Goal: Check status: Check status

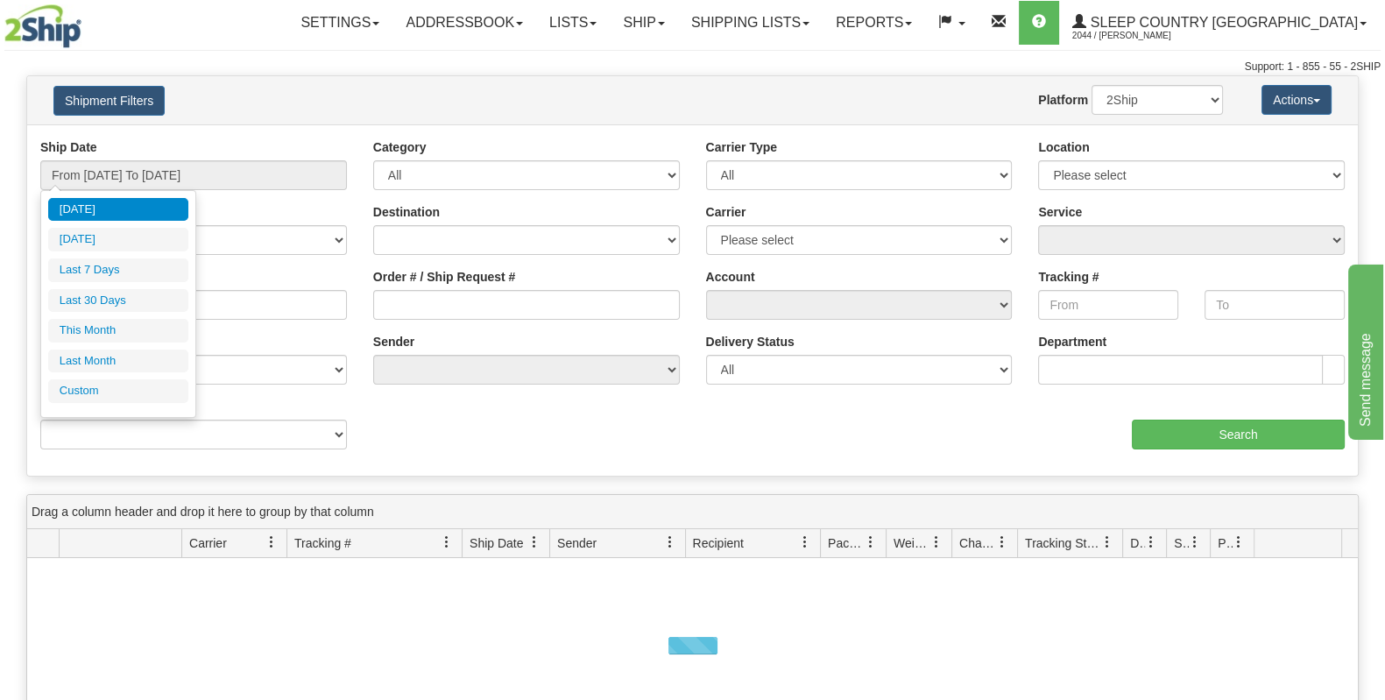
click at [120, 294] on li "Last 30 Days" at bounding box center [118, 301] width 140 height 24
type input "From [DATE] To [DATE]"
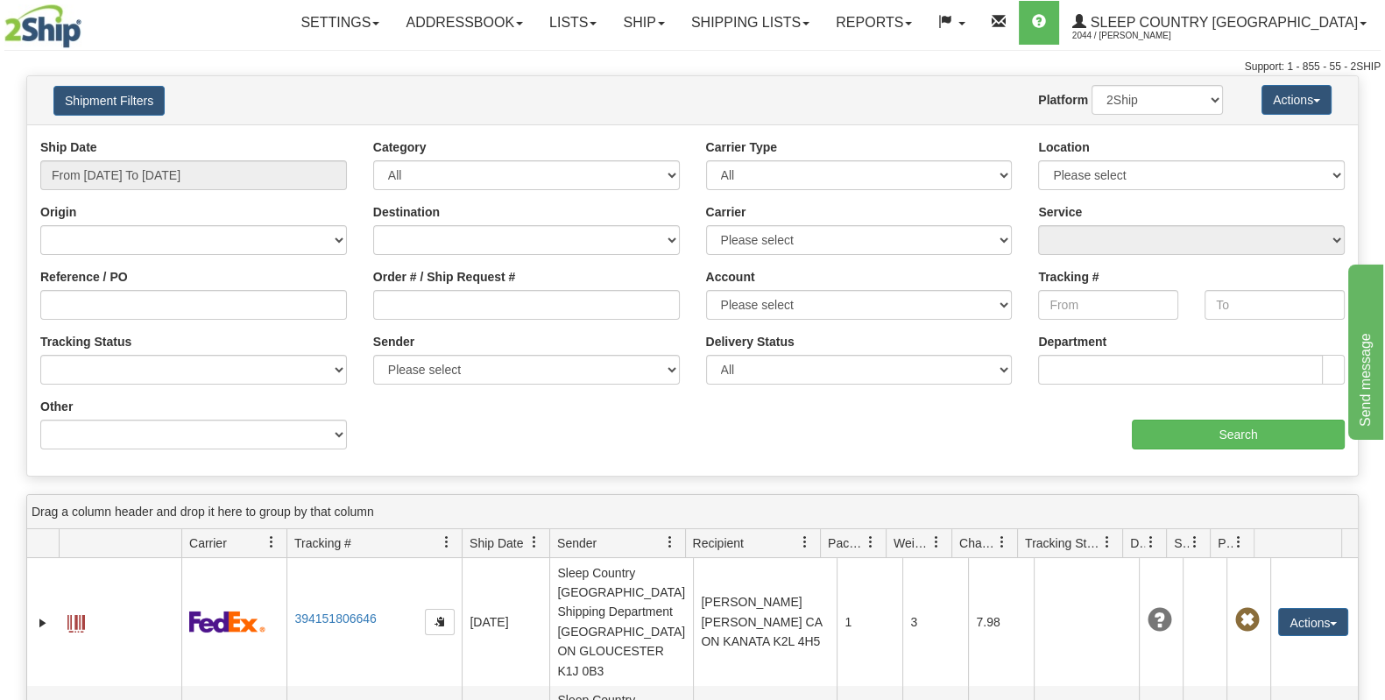
click at [500, 291] on div "Order # / Ship Request #" at bounding box center [526, 294] width 307 height 52
click at [499, 301] on input "Order # / Ship Request #" at bounding box center [526, 305] width 307 height 30
paste input "9000I160577"
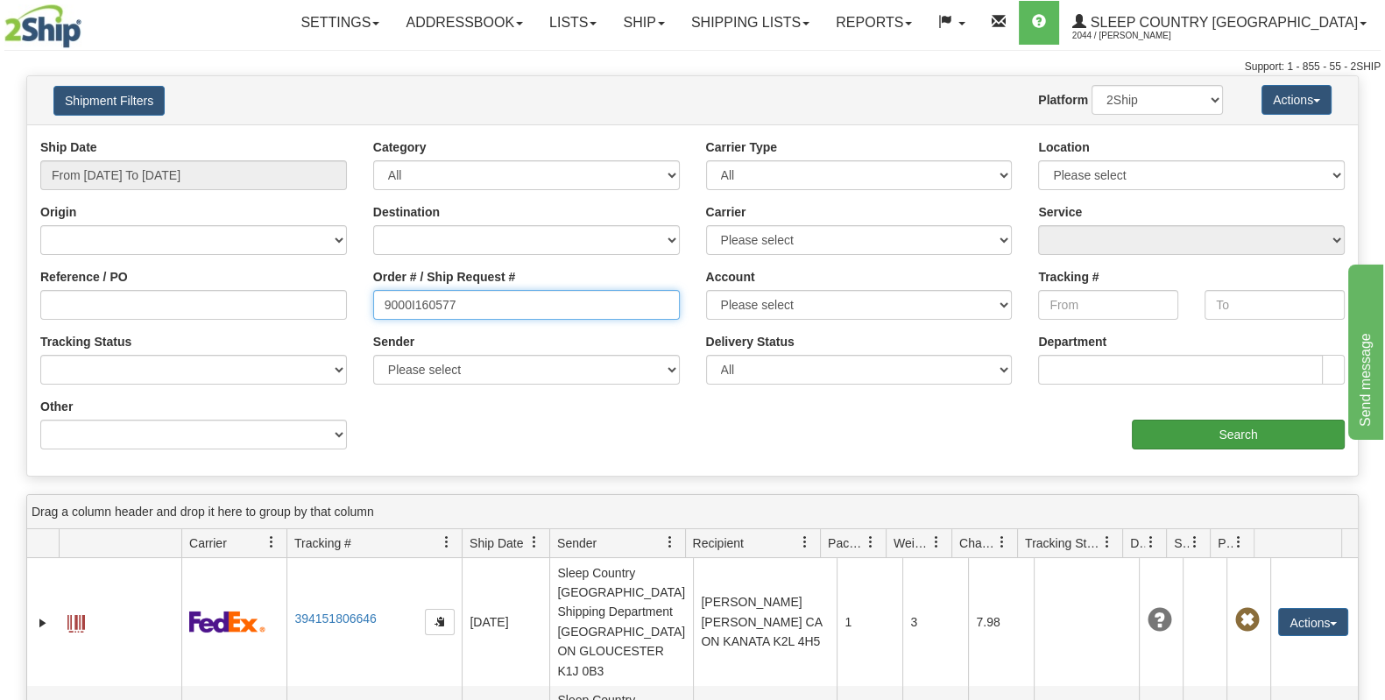
type input "9000I160577"
click at [1213, 431] on input "Search" at bounding box center [1238, 435] width 213 height 30
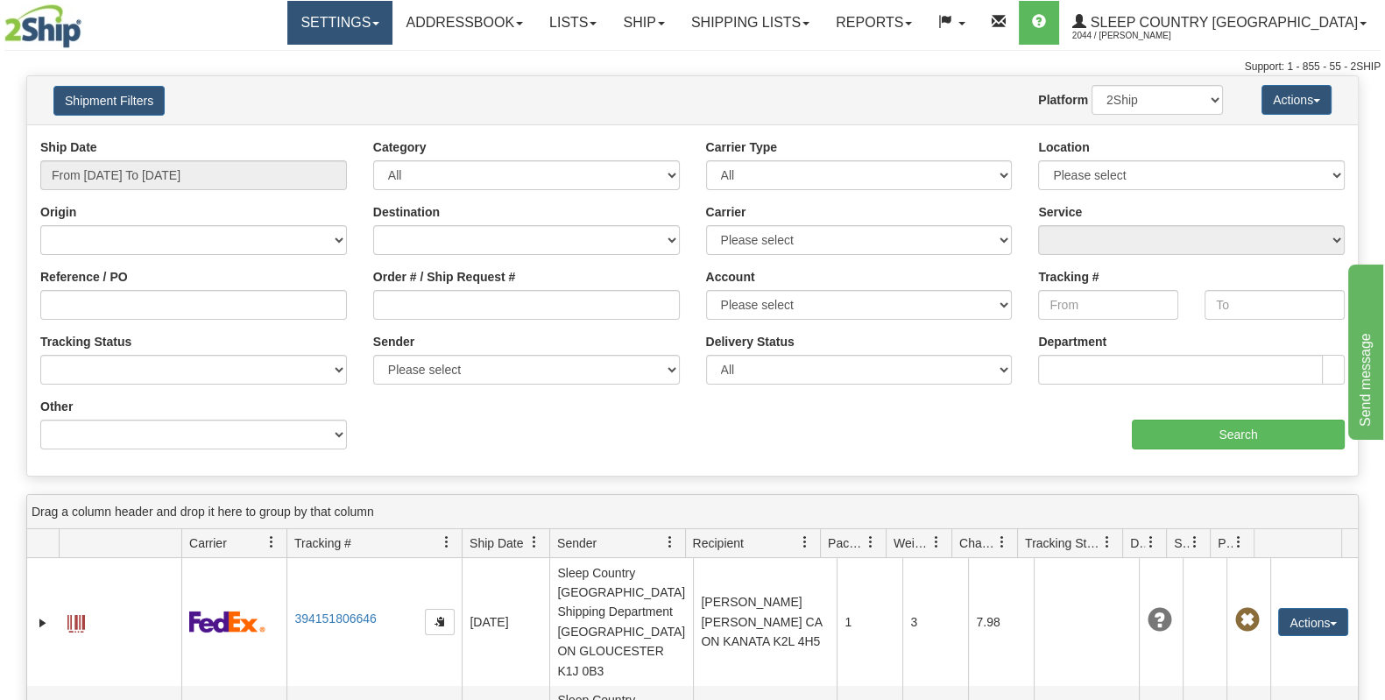
click at [390, 42] on link "Settings" at bounding box center [339, 23] width 105 height 44
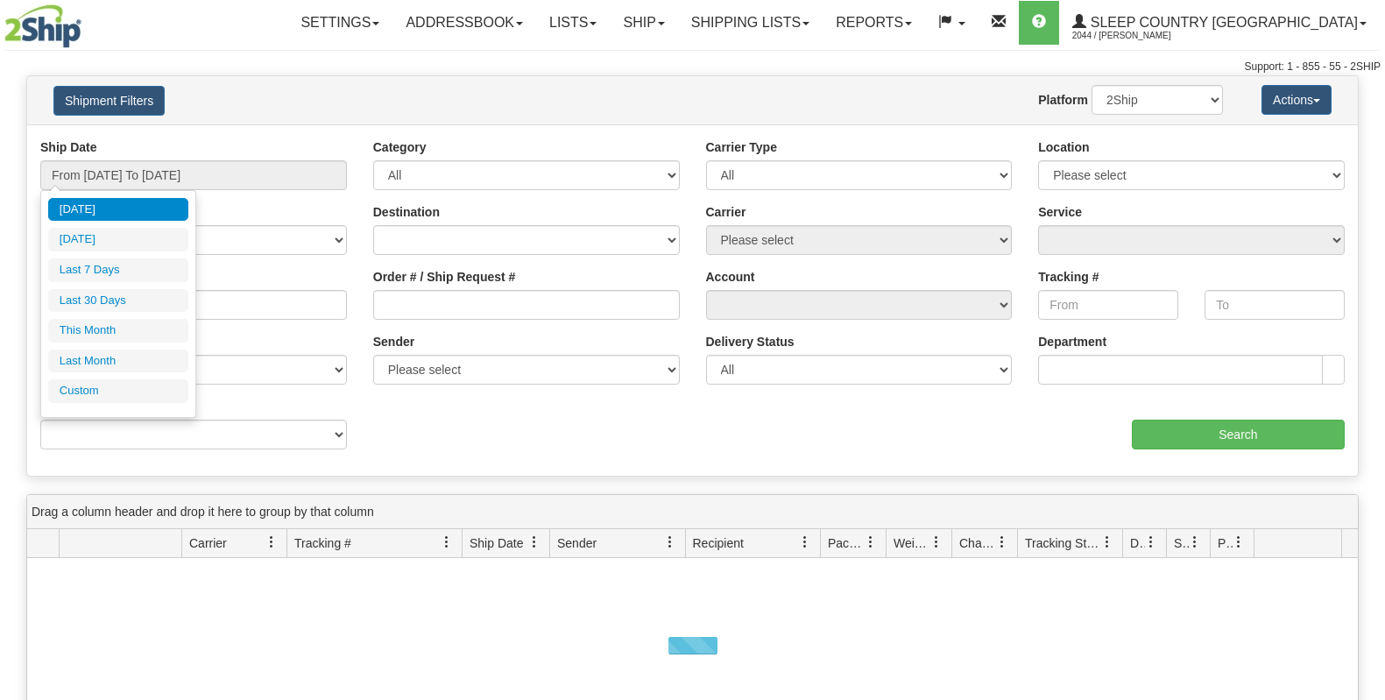
click at [253, 167] on input "From [DATE] To [DATE]" at bounding box center [193, 175] width 307 height 30
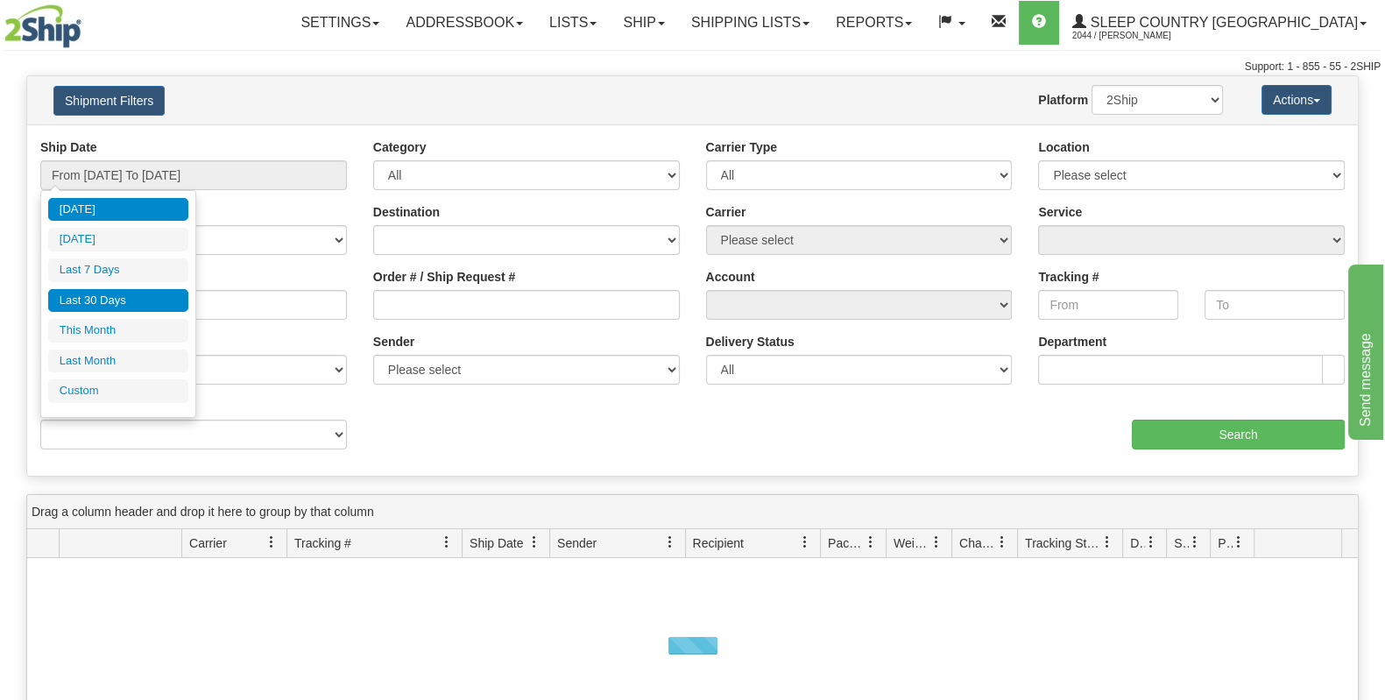
click at [138, 302] on li "Last 30 Days" at bounding box center [118, 301] width 140 height 24
type input "From [DATE] To [DATE]"
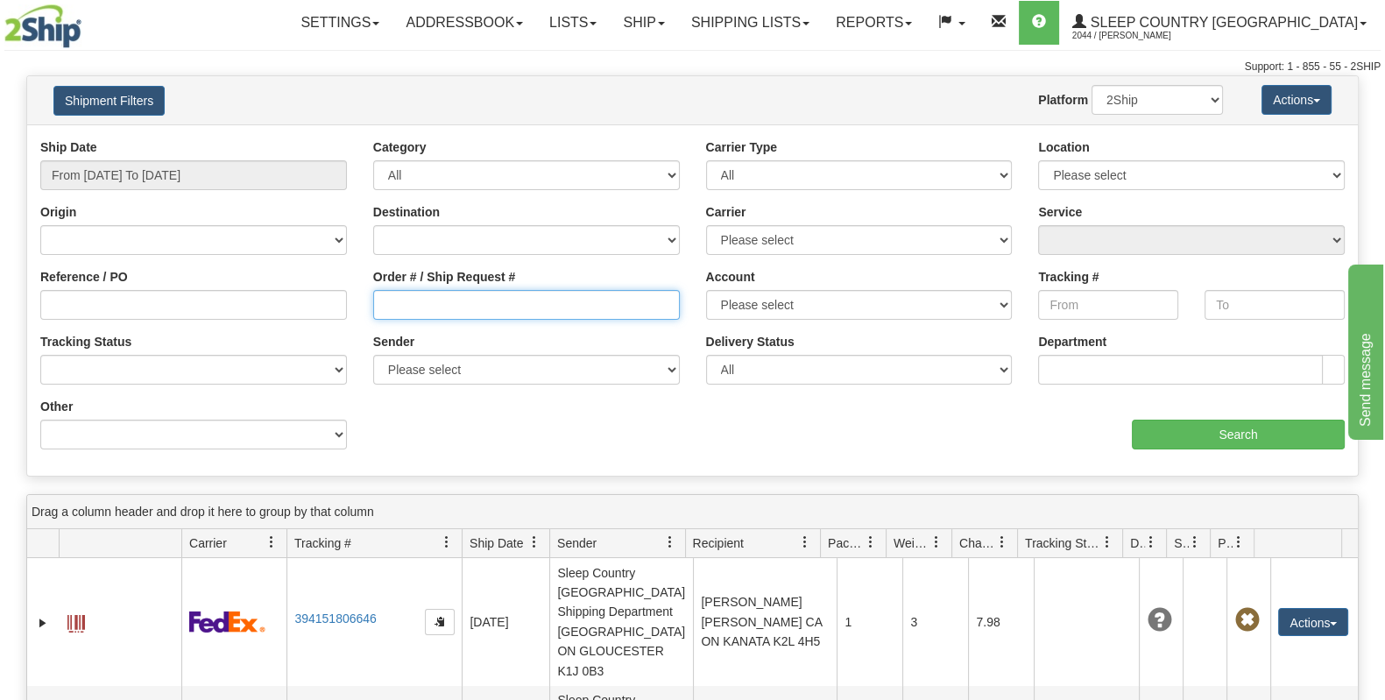
click at [438, 304] on input "Order # / Ship Request #" at bounding box center [526, 305] width 307 height 30
paste input "9000I156689"
type input "9000I156689"
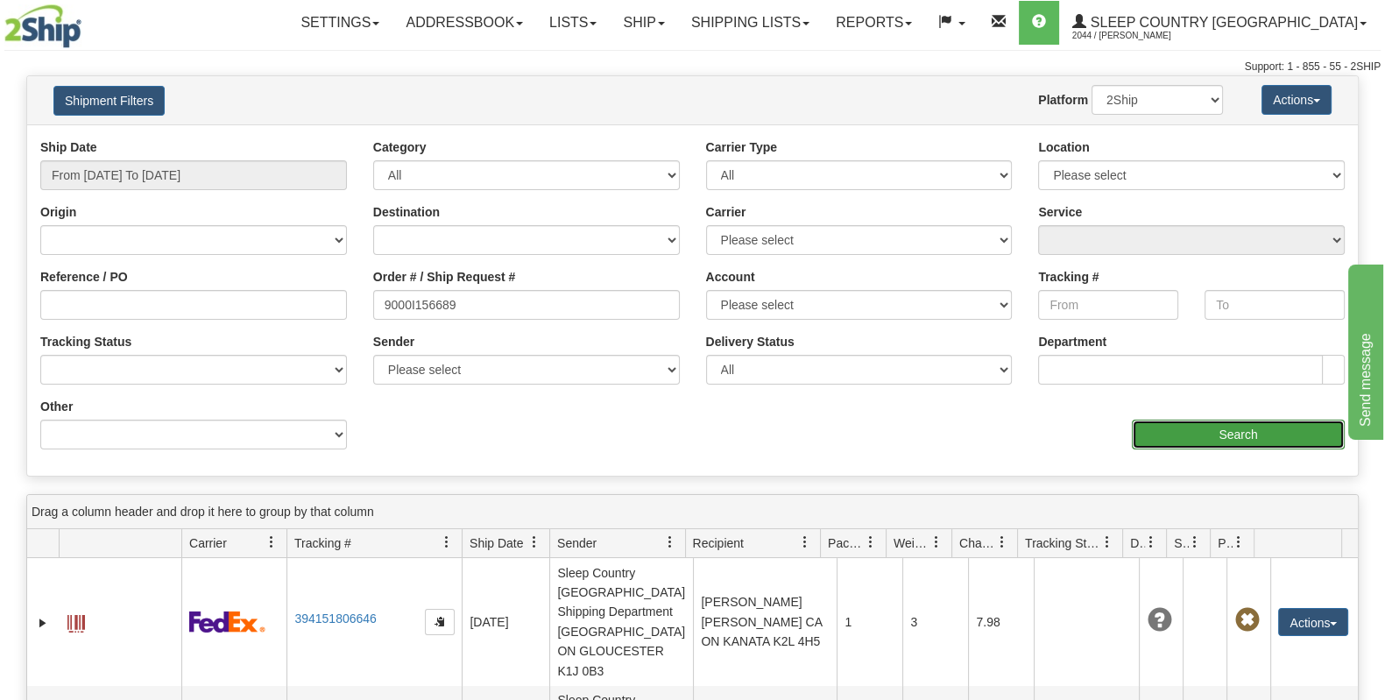
click at [1179, 422] on input "Search" at bounding box center [1238, 435] width 213 height 30
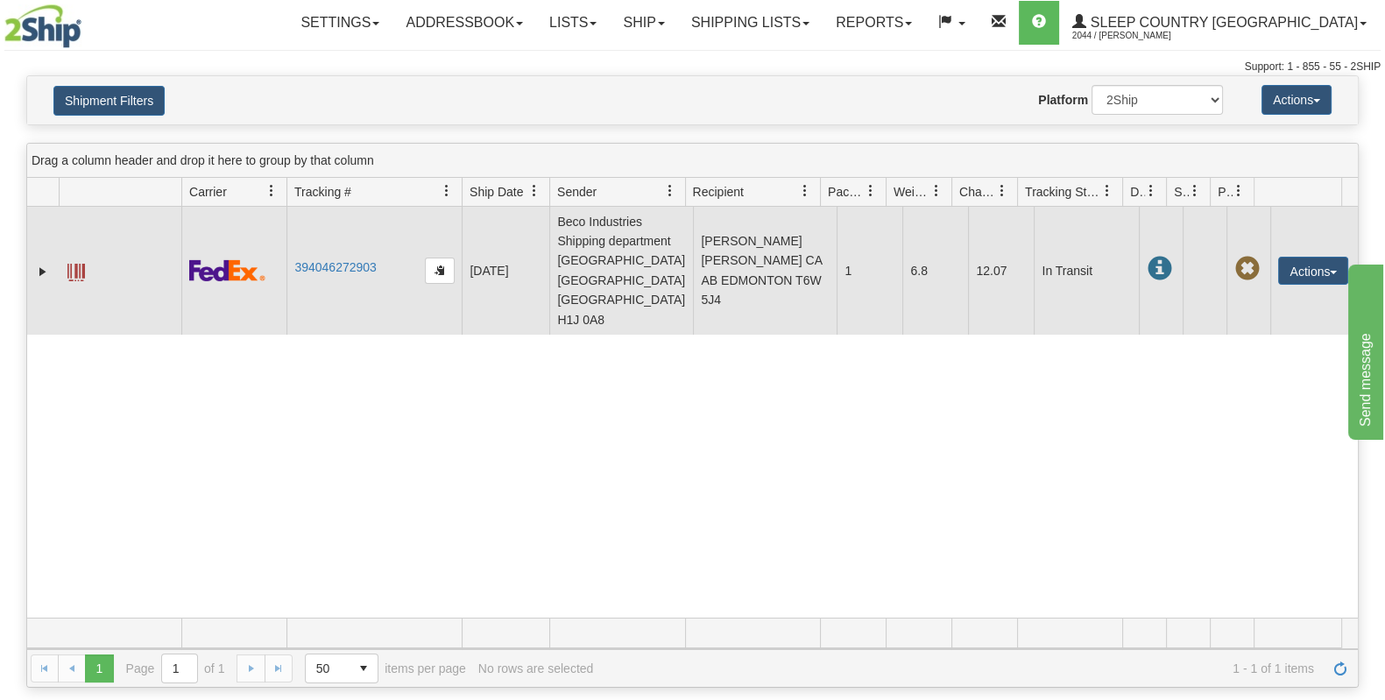
click at [358, 252] on td "394046272903" at bounding box center [373, 271] width 175 height 128
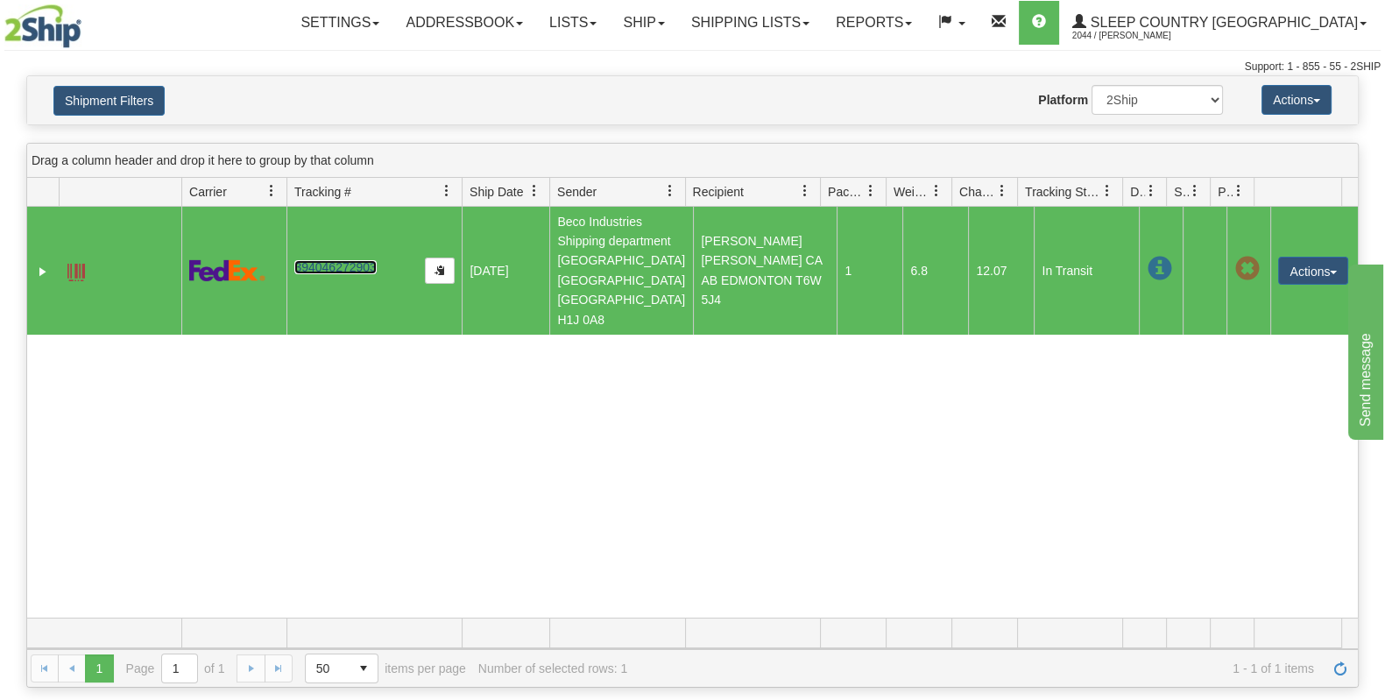
click at [358, 260] on link "394046272903" at bounding box center [334, 267] width 81 height 14
